Goal: Transaction & Acquisition: Purchase product/service

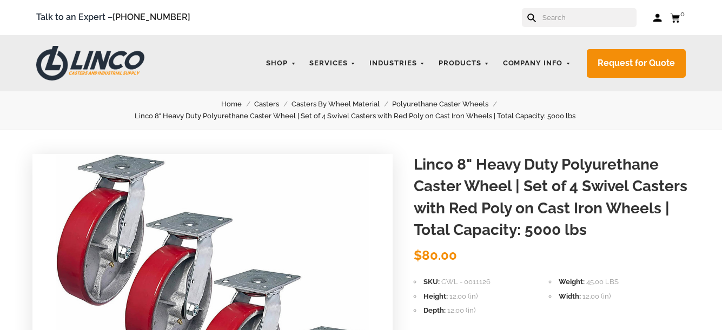
scroll to position [262, 0]
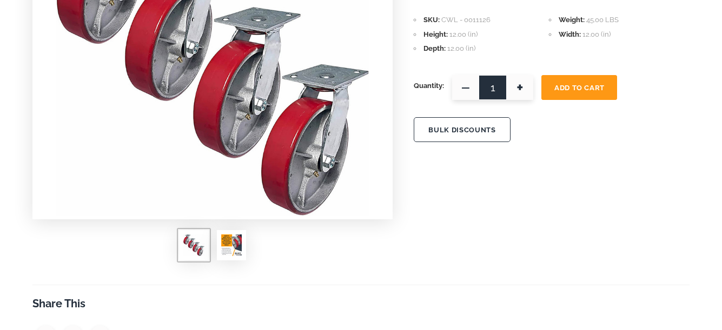
click at [235, 244] on img at bounding box center [231, 246] width 21 height 22
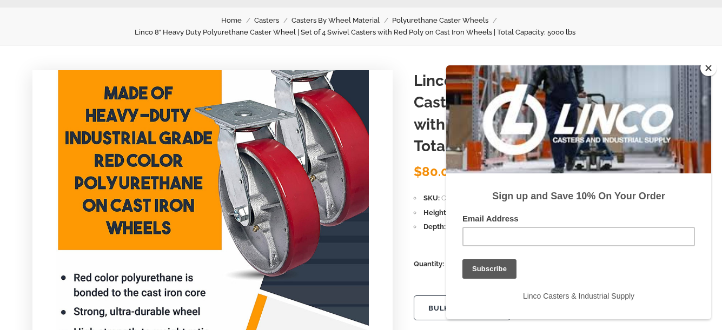
scroll to position [88, 0]
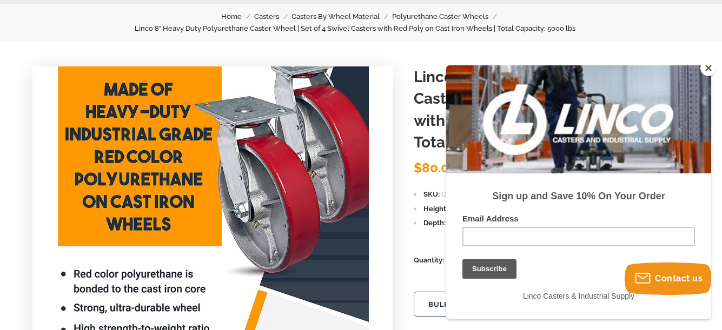
click at [705, 66] on button "Close" at bounding box center [708, 68] width 16 height 16
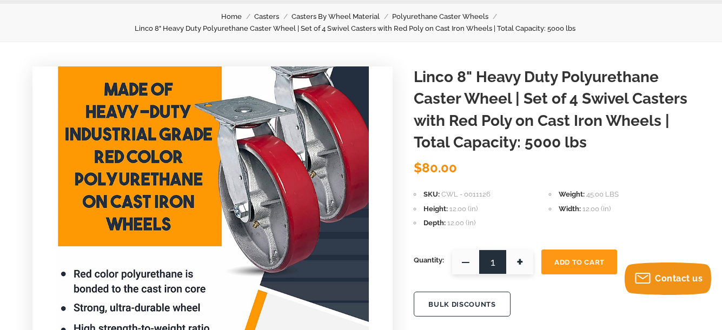
click at [454, 16] on link "Polyurethane Caster Wheels" at bounding box center [446, 17] width 109 height 12
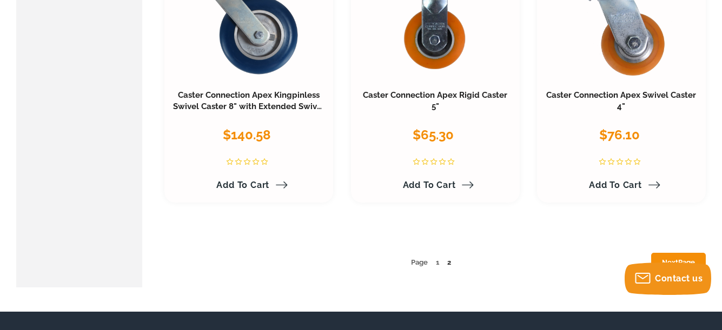
scroll to position [5137, 0]
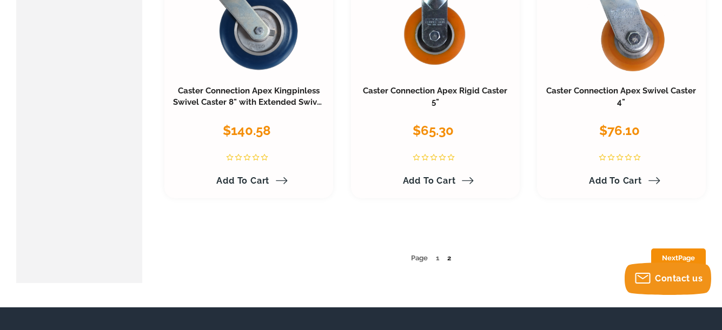
click at [449, 260] on link "2" at bounding box center [449, 258] width 4 height 8
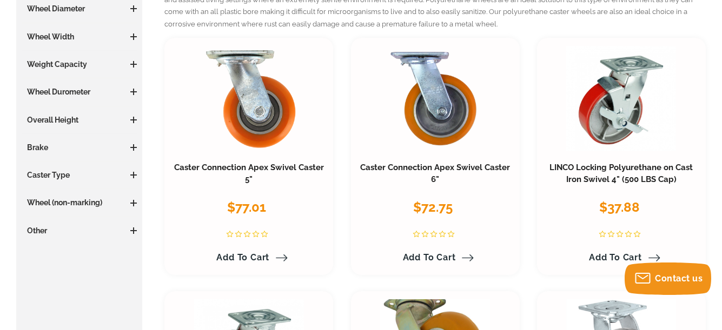
scroll to position [238, 0]
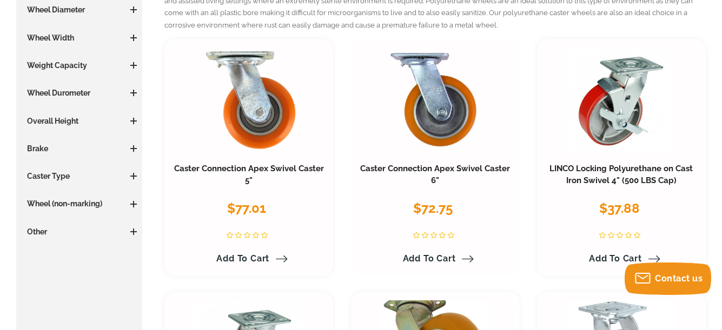
drag, startPoint x: 528, startPoint y: 194, endPoint x: 502, endPoint y: 191, distance: 26.1
click at [502, 191] on div "Caster Connection Apex Swivel Caster 6" $72.75 This 6" x 2" orange CC Apex Swiv…" at bounding box center [435, 212] width 153 height 111
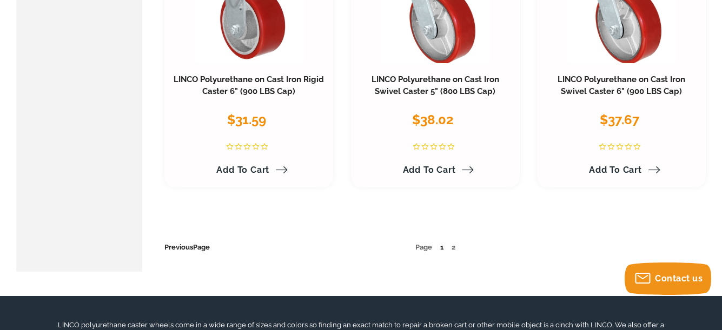
scroll to position [1089, 0]
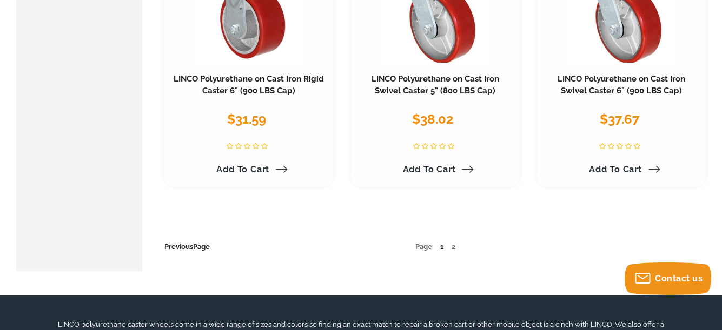
click at [440, 248] on link "1" at bounding box center [441, 247] width 3 height 8
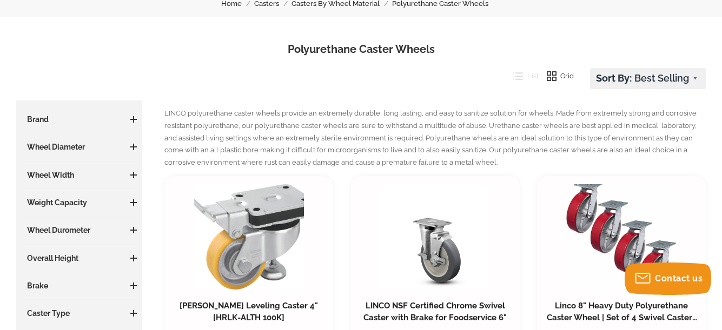
scroll to position [101, 0]
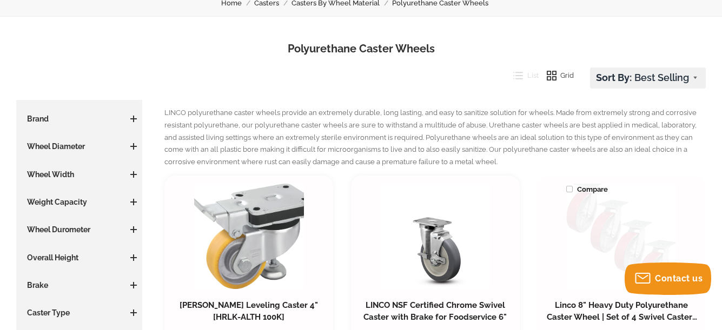
click at [616, 233] on link at bounding box center [621, 236] width 110 height 105
